Goal: Transaction & Acquisition: Purchase product/service

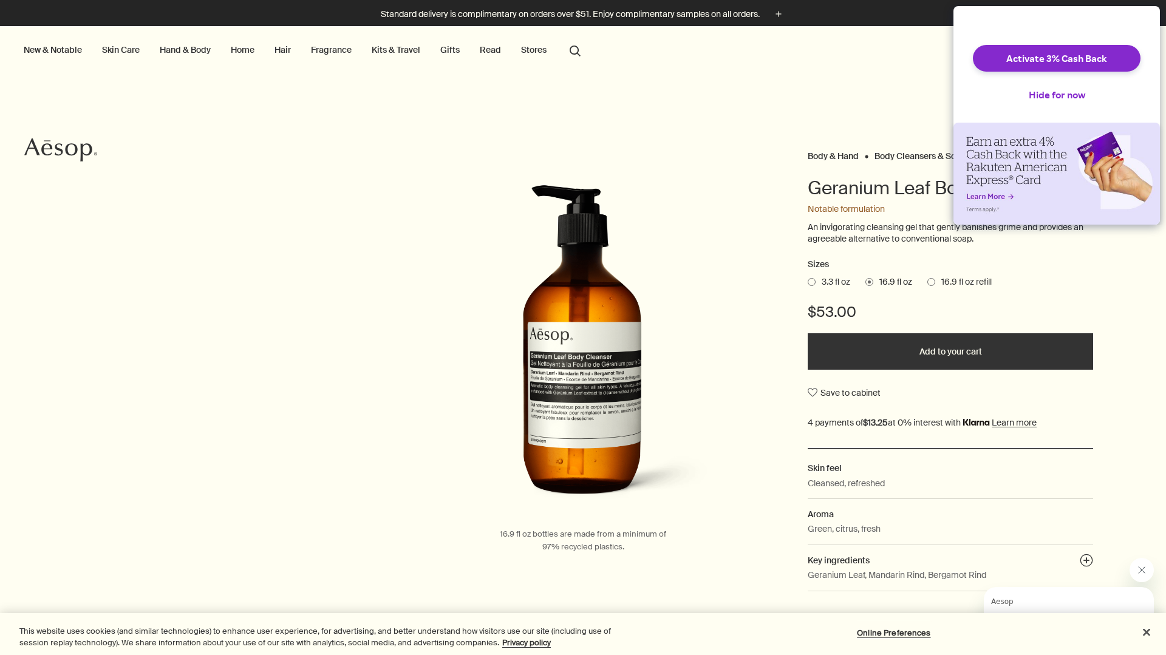
click at [949, 279] on span "16.9 fl oz refill" at bounding box center [963, 282] width 56 height 12
click at [928, 279] on input "16.9 fl oz refill" at bounding box center [928, 280] width 0 height 8
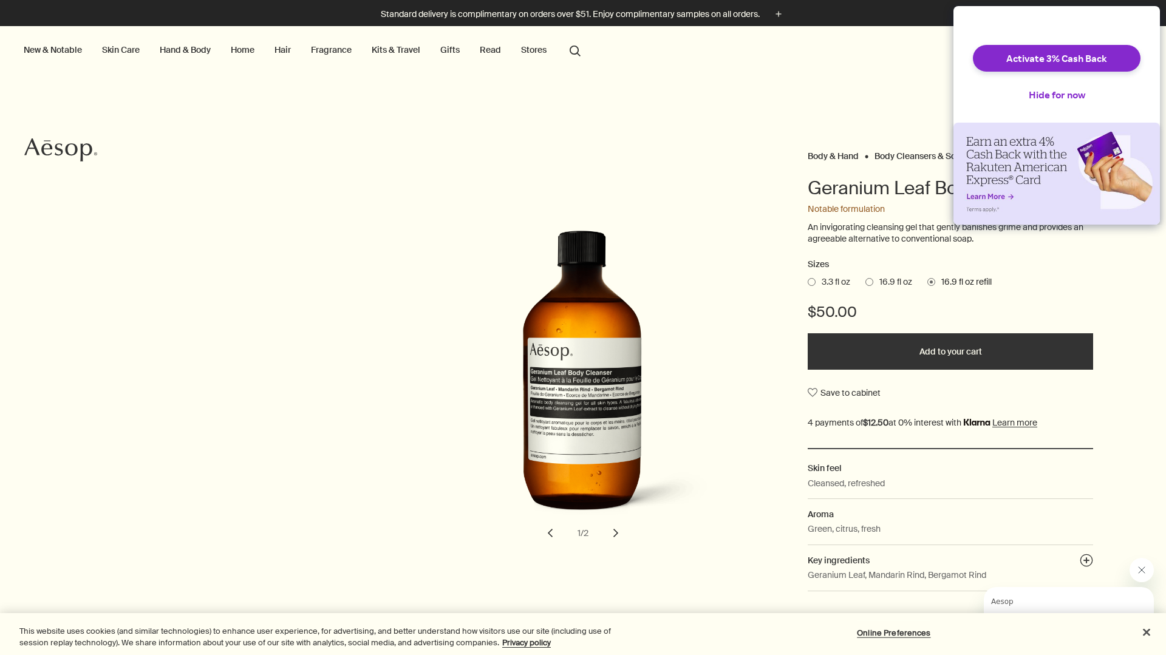
click at [895, 348] on button "Add to your cart" at bounding box center [951, 351] width 286 height 36
click at [1078, 105] on button "Hide for now" at bounding box center [1057, 94] width 76 height 27
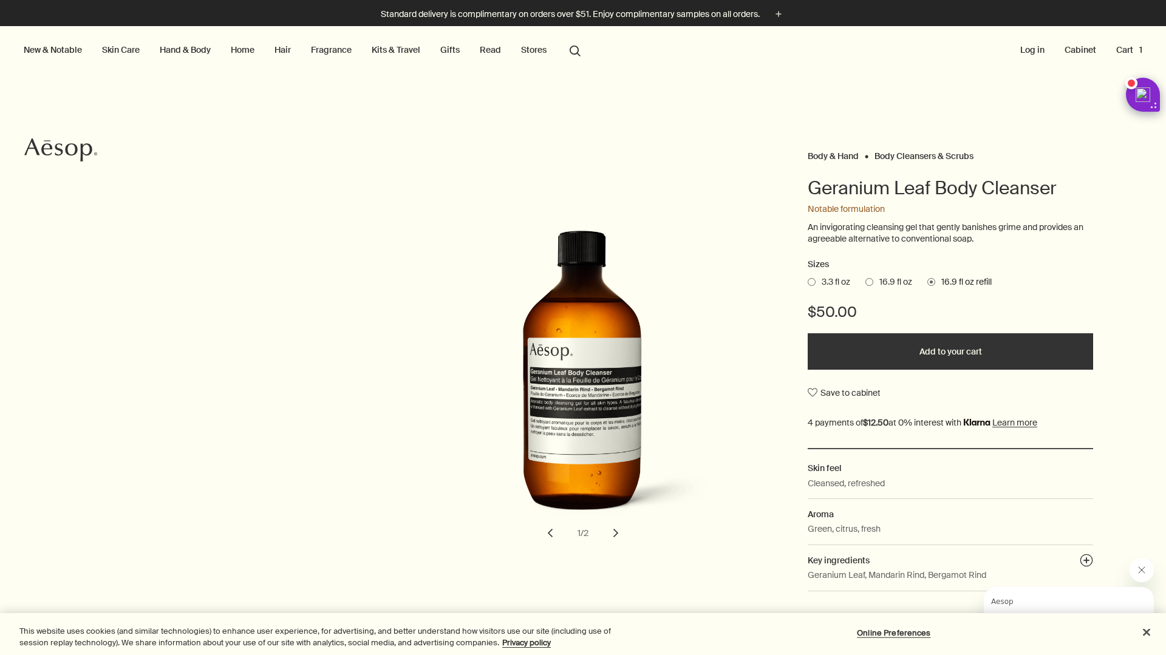
click at [987, 352] on button "Added to your cart Add to your cart" at bounding box center [951, 351] width 286 height 36
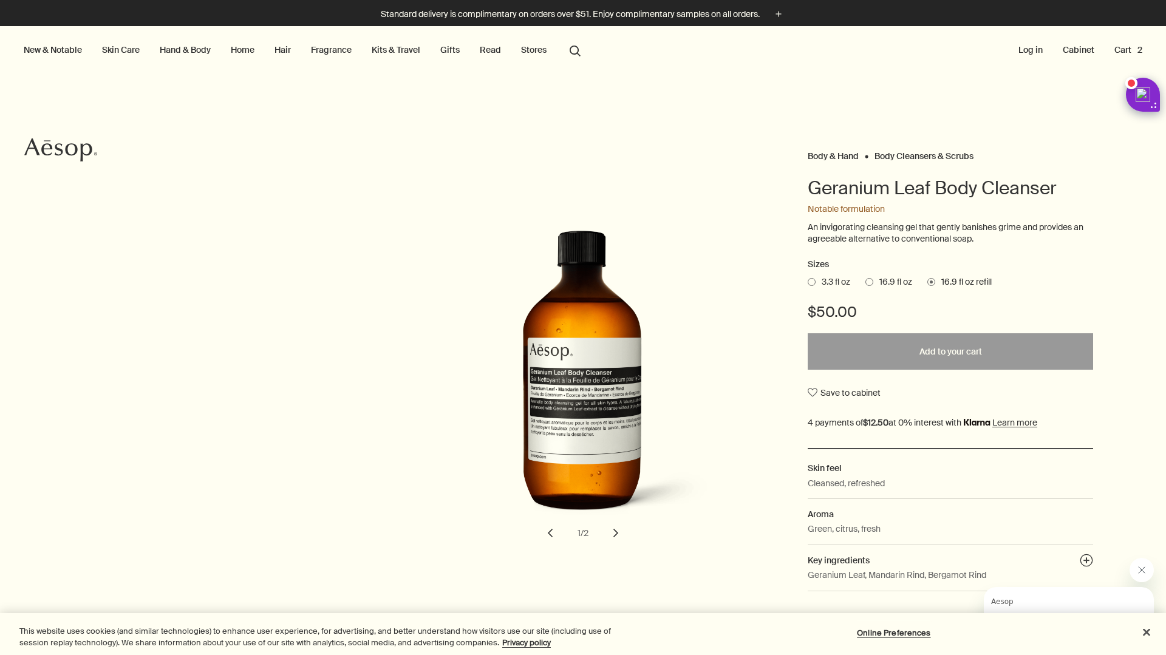
click at [1127, 53] on button "Cart 2" at bounding box center [1128, 50] width 33 height 16
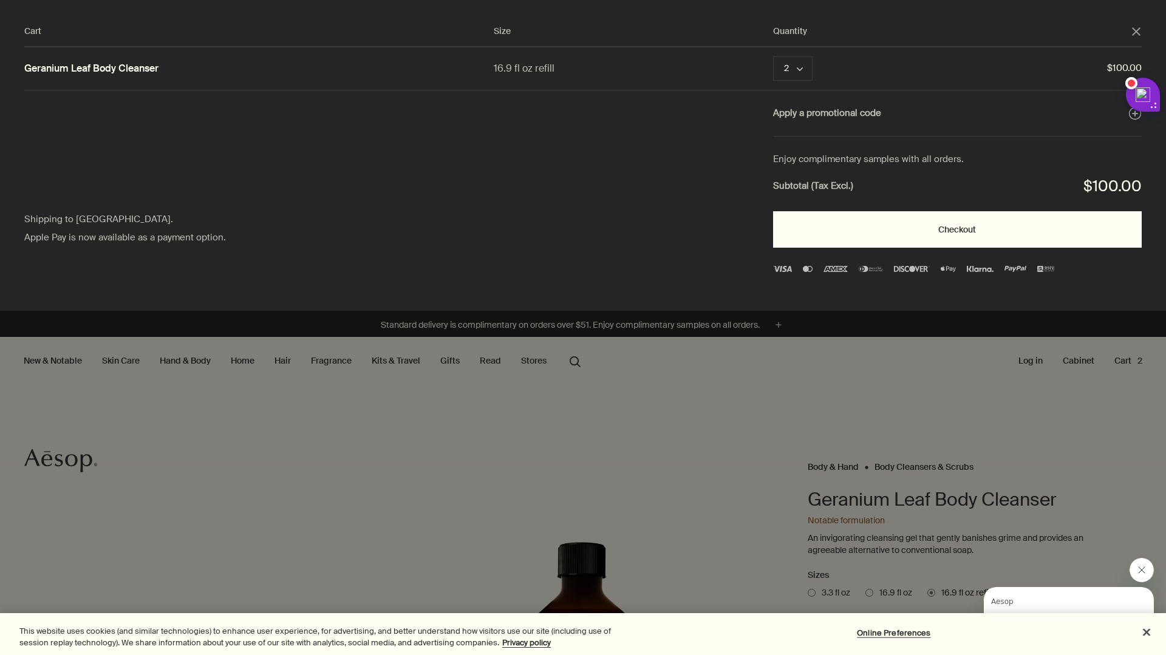
click at [932, 230] on button "Checkout" at bounding box center [957, 229] width 369 height 36
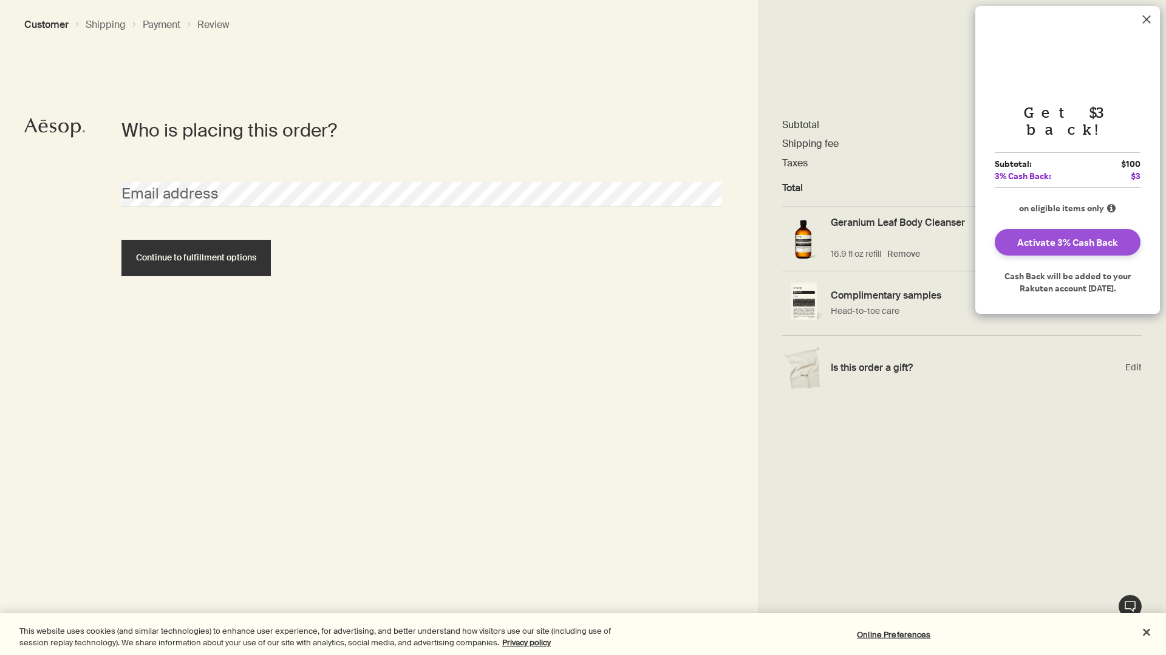
click at [1081, 229] on button "Activate 3% Cash Back" at bounding box center [1068, 242] width 146 height 27
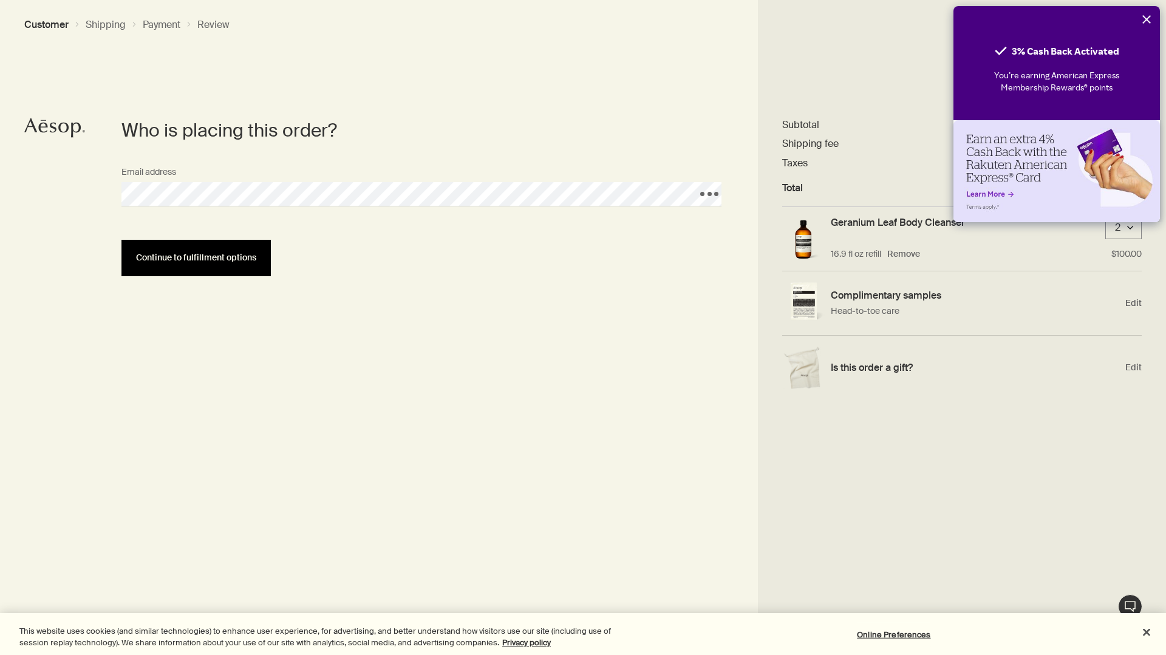
click at [135, 265] on button "Continue to fulfillment options" at bounding box center [195, 258] width 149 height 36
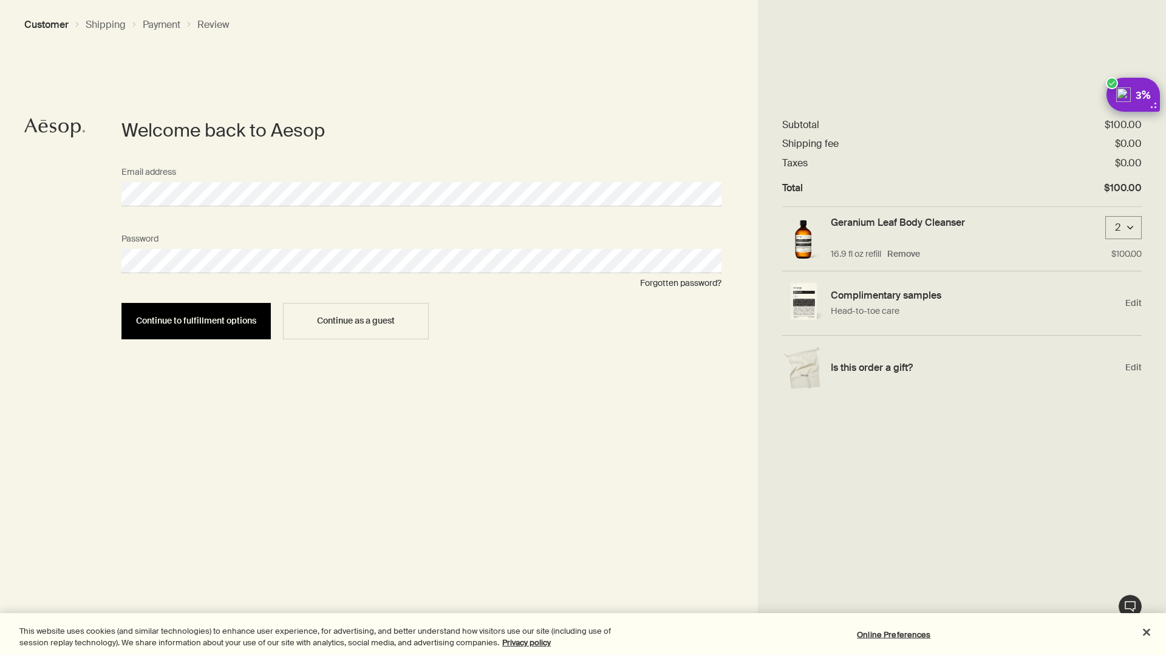
click at [195, 316] on span "Continue to fulfillment options" at bounding box center [196, 320] width 120 height 9
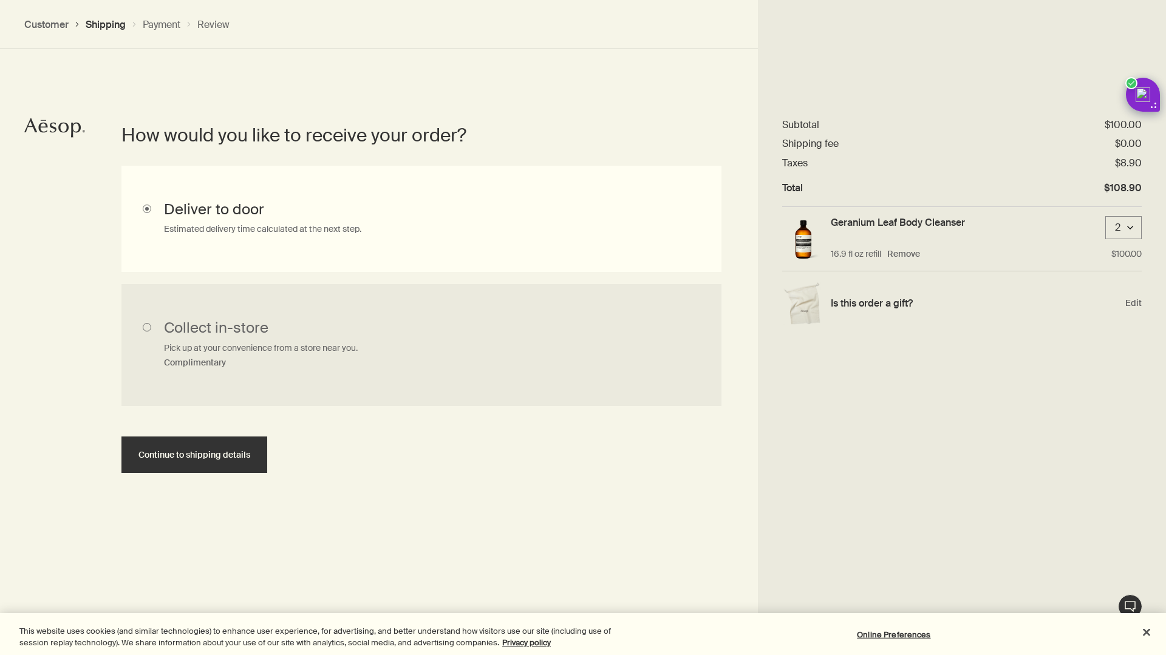
scroll to position [272, 0]
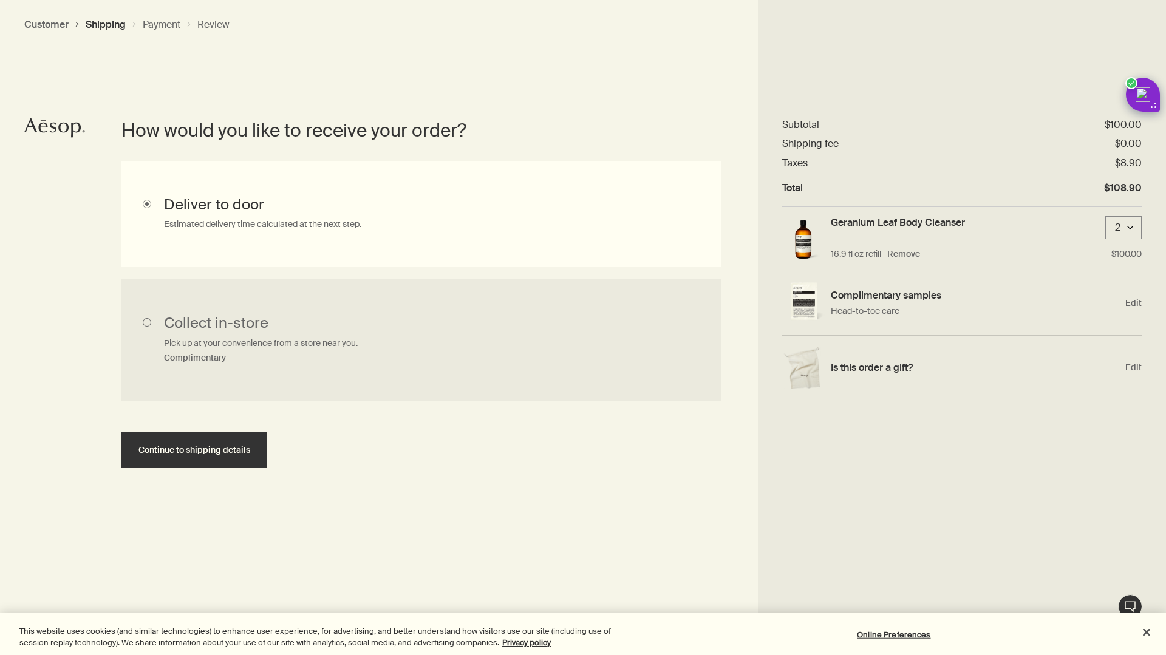
click at [1129, 224] on div "2 downArrow" at bounding box center [1124, 227] width 36 height 23
click at [1121, 236] on div "1" at bounding box center [1124, 227] width 34 height 23
click at [1130, 233] on div "1 downArrow" at bounding box center [1124, 227] width 36 height 23
click at [1131, 248] on div "2" at bounding box center [1124, 250] width 34 height 23
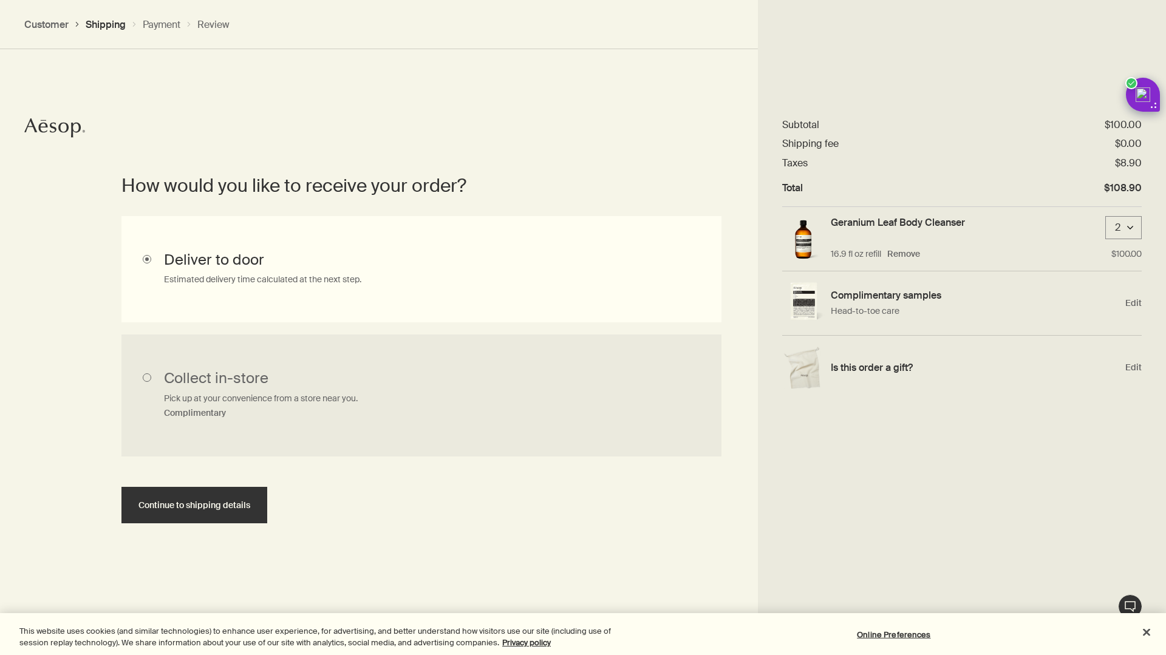
scroll to position [211, 0]
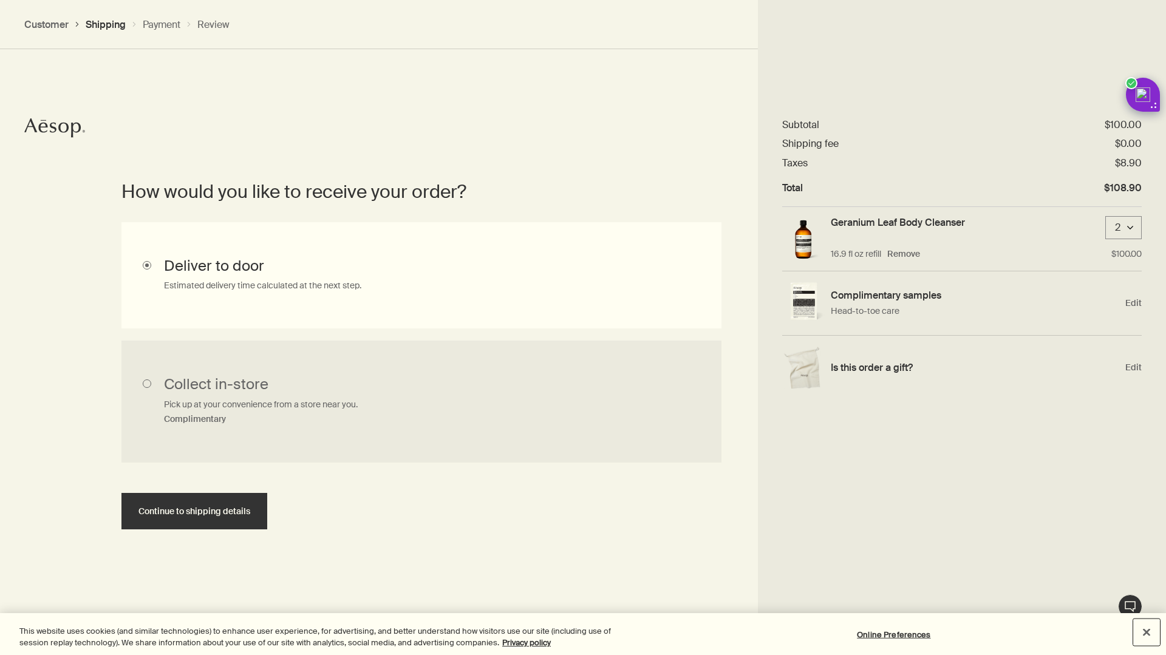
click at [1146, 635] on button "Close" at bounding box center [1147, 633] width 27 height 27
